Goal: Find specific page/section: Find specific page/section

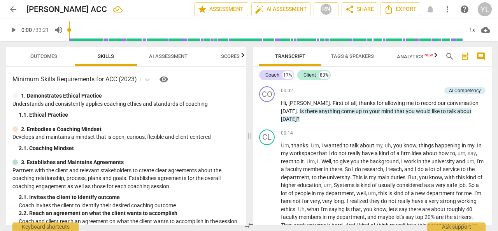
click at [236, 56] on span "Scores" at bounding box center [230, 56] width 19 height 6
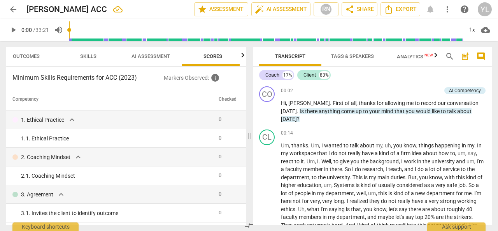
scroll to position [0, 22]
click at [242, 56] on div at bounding box center [242, 55] width 6 height 16
click at [8, 55] on icon "button" at bounding box center [9, 55] width 9 height 9
click at [7, 55] on icon "button" at bounding box center [9, 55] width 9 height 9
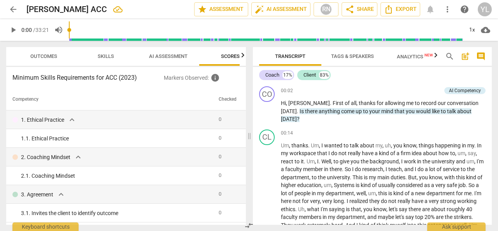
click at [7, 55] on div at bounding box center [9, 55] width 6 height 16
click at [365, 64] on button "Tags & Speakers" at bounding box center [352, 56] width 62 height 19
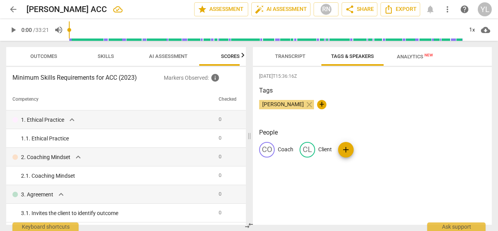
click at [412, 61] on span "Analytics New" at bounding box center [414, 57] width 55 height 12
